Goal: Information Seeking & Learning: Learn about a topic

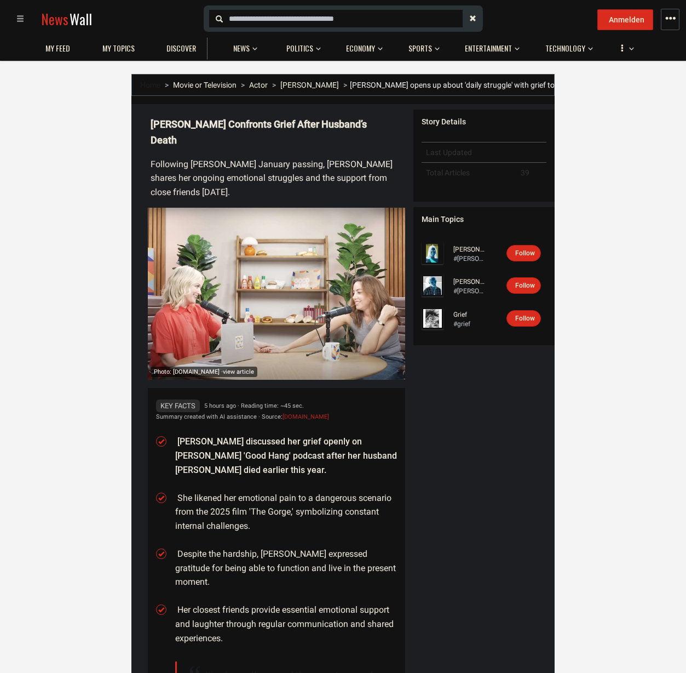
drag, startPoint x: 146, startPoint y: 138, endPoint x: 292, endPoint y: 181, distance: 153.0
click at [292, 181] on details "Photo: [DOMAIN_NAME] · view article [PERSON_NAME] Confronts Grief After Husband…" at bounding box center [273, 451] width 266 height 687
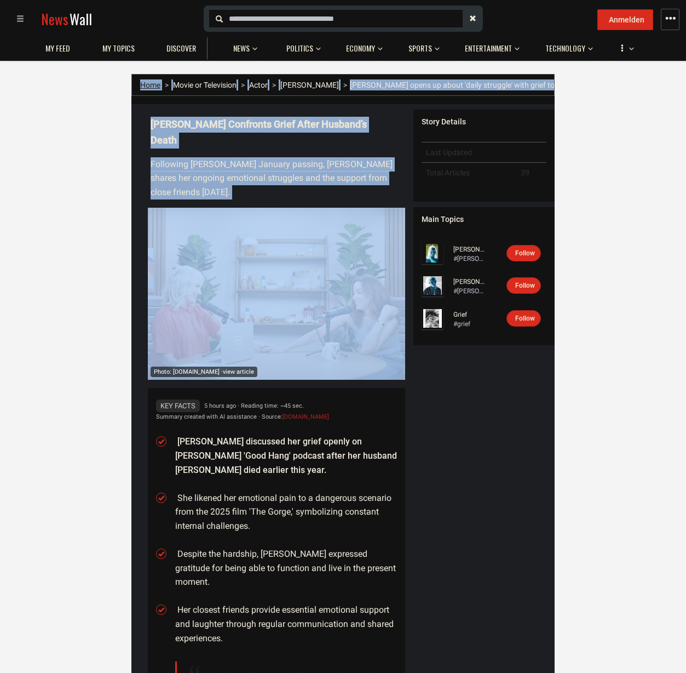
drag, startPoint x: 292, startPoint y: 181, endPoint x: 148, endPoint y: 85, distance: 173.8
click at [148, 85] on div "Home Movie or Television Actor [PERSON_NAME] [PERSON_NAME] opens up about 'dail…" at bounding box center [342, 448] width 423 height 748
click at [148, 85] on link "Home" at bounding box center [150, 85] width 20 height 9
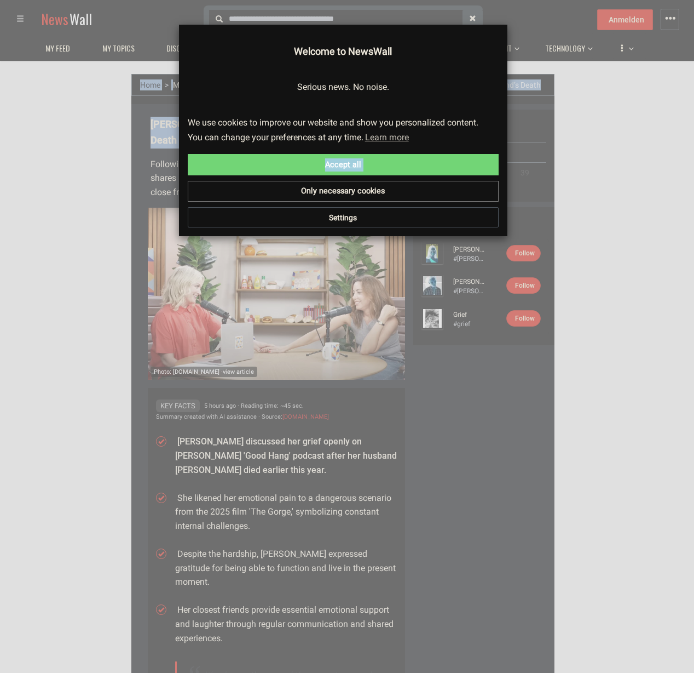
drag, startPoint x: 129, startPoint y: 141, endPoint x: 282, endPoint y: 173, distance: 156.1
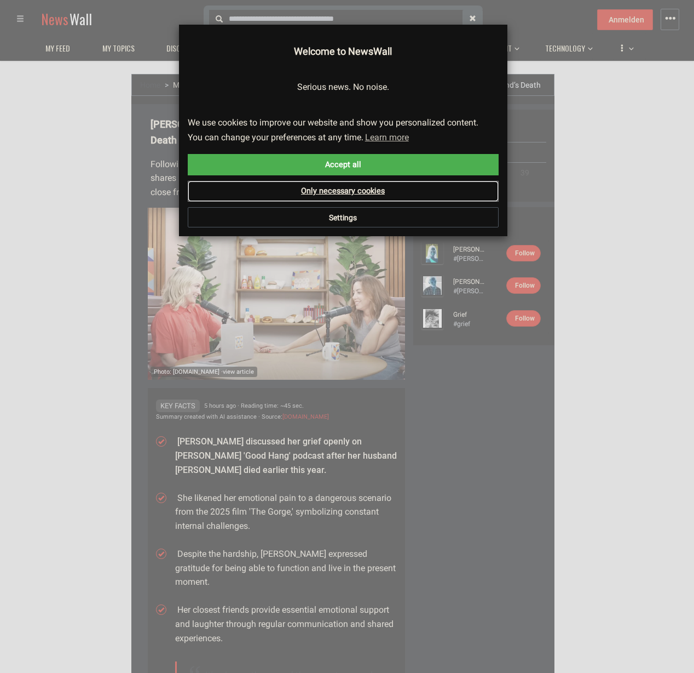
click at [303, 189] on link "Only necessary cookies" at bounding box center [343, 191] width 311 height 21
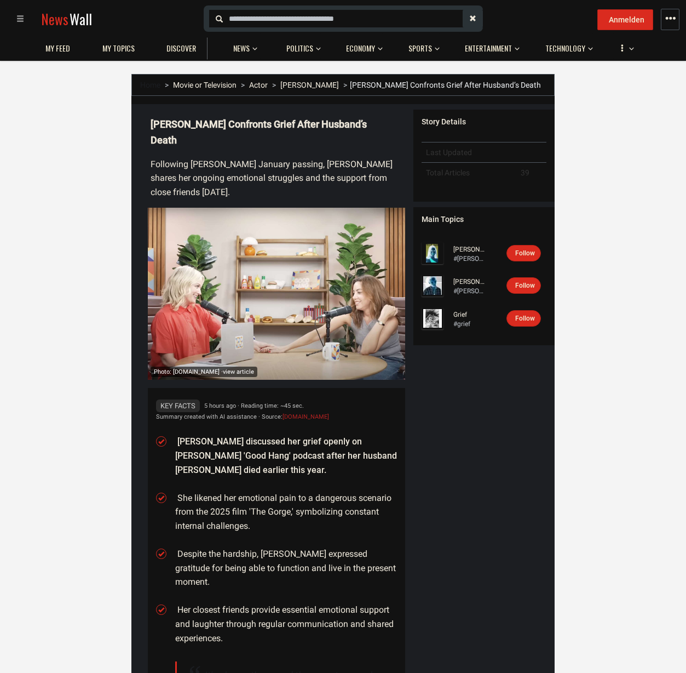
click at [301, 174] on details "Photo: [DOMAIN_NAME] · view article [PERSON_NAME] Confronts Grief After Husband…" at bounding box center [273, 451] width 266 height 687
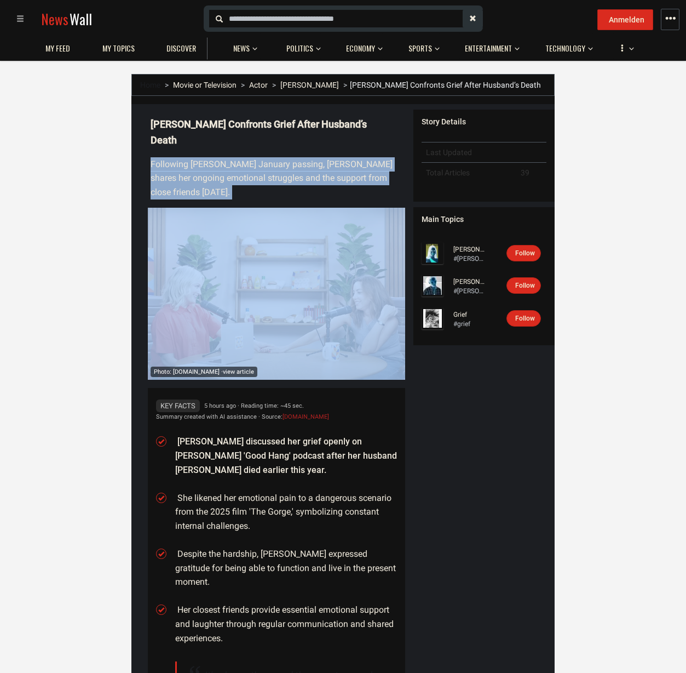
click at [301, 174] on details "Photo: [DOMAIN_NAME] · view article [PERSON_NAME] Confronts Grief After Husband…" at bounding box center [273, 451] width 266 height 687
click at [282, 142] on details "Photo: [DOMAIN_NAME] · view article [PERSON_NAME] Confronts Grief After Husband…" at bounding box center [273, 451] width 266 height 687
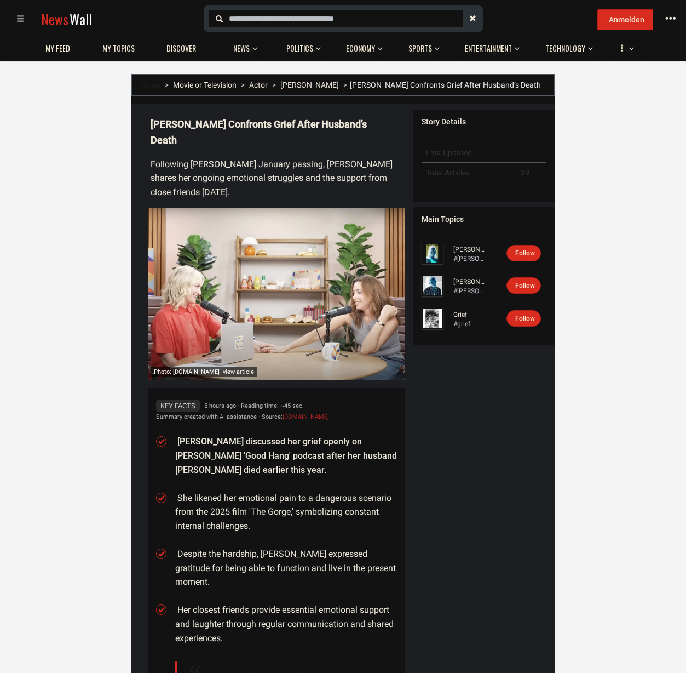
click at [193, 144] on details "Photo: [DOMAIN_NAME] · view article [PERSON_NAME] Confronts Grief After Husband…" at bounding box center [273, 451] width 266 height 687
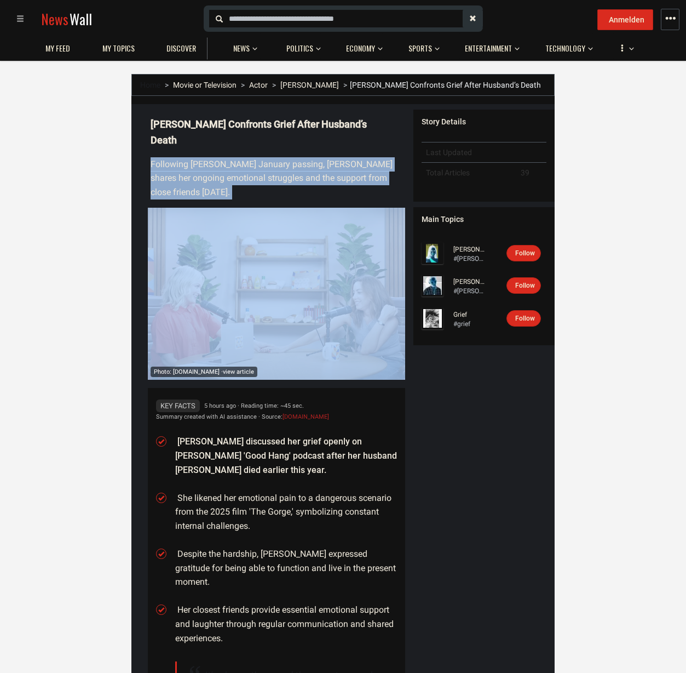
click at [193, 144] on details "Photo: [DOMAIN_NAME] · view article [PERSON_NAME] Confronts Grief After Husband…" at bounding box center [273, 451] width 266 height 687
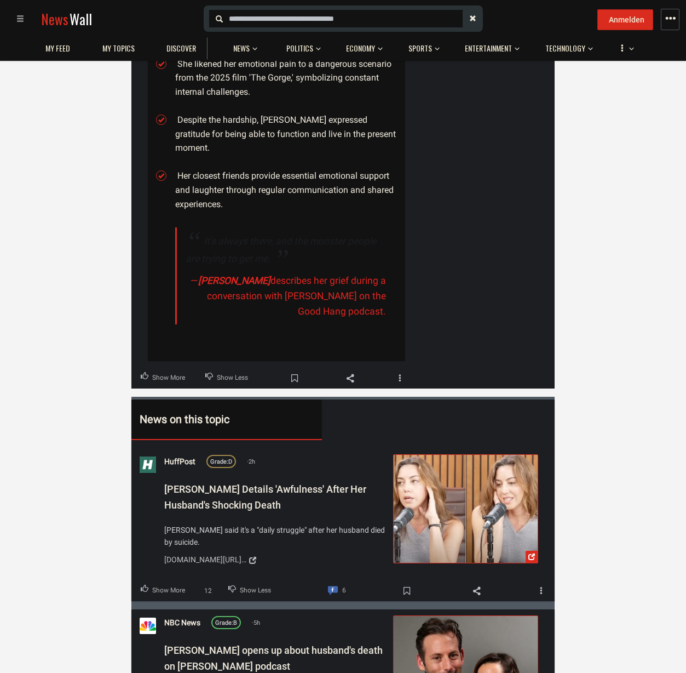
scroll to position [817, 0]
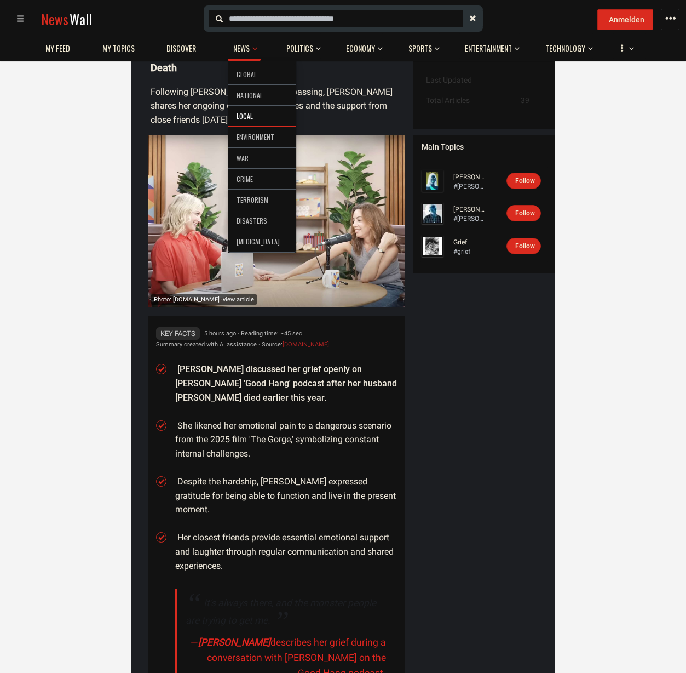
scroll to position [0, 0]
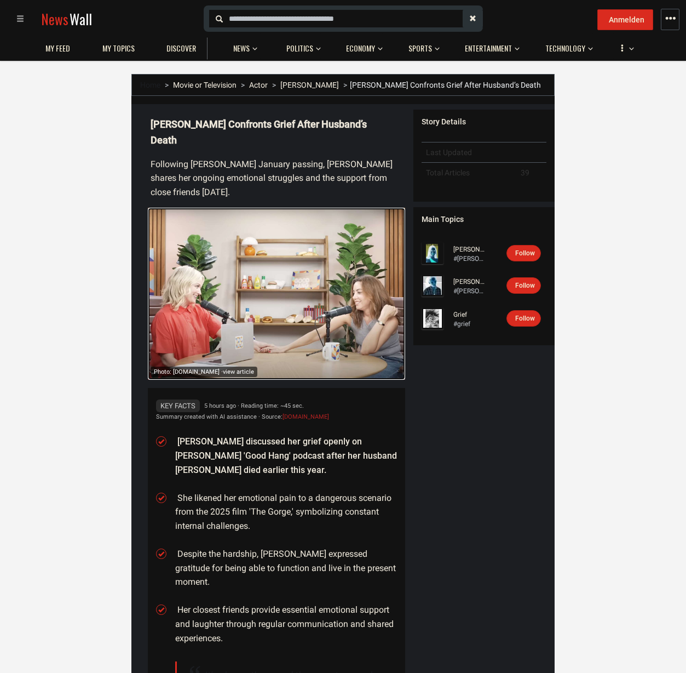
click at [211, 315] on img at bounding box center [276, 294] width 257 height 172
